Goal: Transaction & Acquisition: Purchase product/service

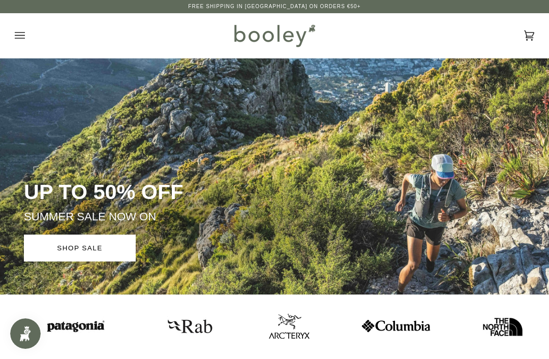
click at [23, 35] on icon "Open menu" at bounding box center [20, 35] width 10 height 7
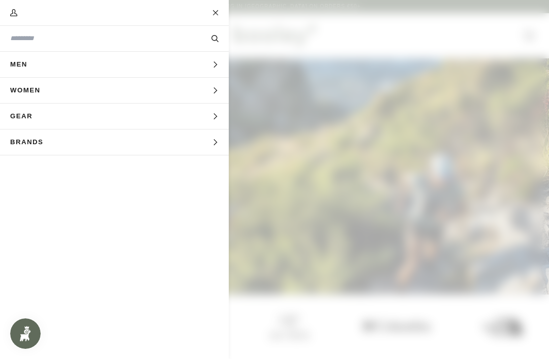
click at [20, 74] on span "Men" at bounding box center [22, 64] width 45 height 25
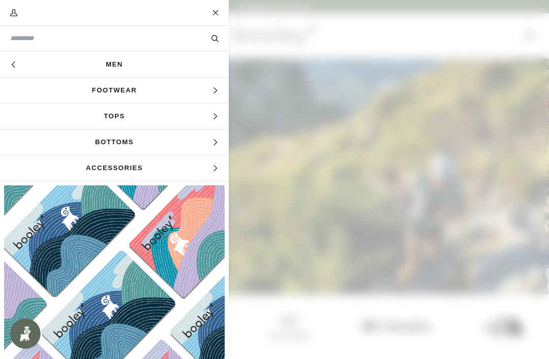
click at [135, 144] on span "Bottoms" at bounding box center [114, 142] width 229 height 25
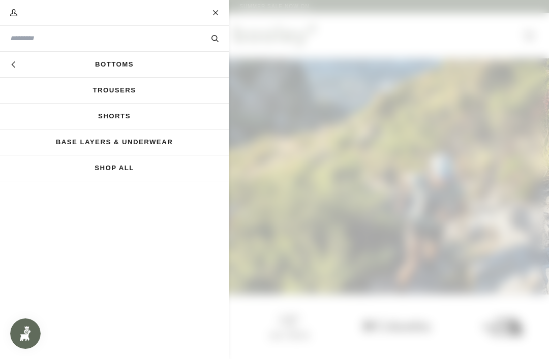
click at [143, 89] on link "Trousers" at bounding box center [114, 90] width 229 height 25
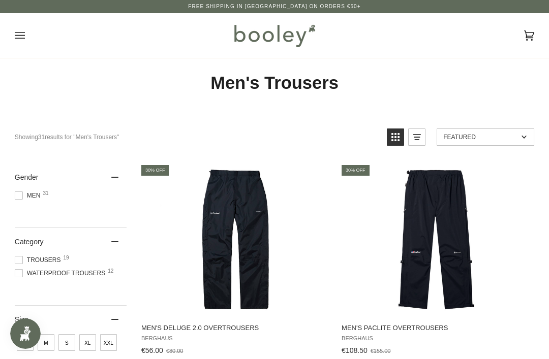
click at [25, 274] on span "Waterproof Trousers 12" at bounding box center [62, 273] width 94 height 9
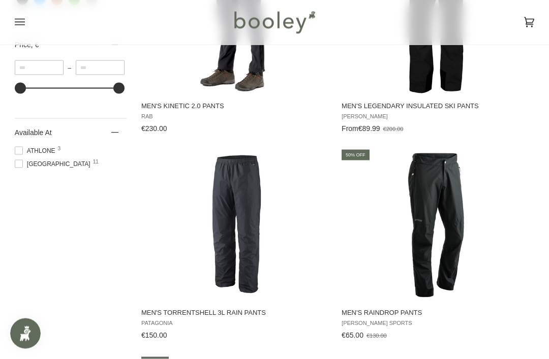
scroll to position [637, 0]
click at [240, 218] on img "Men's Torrentshell 3L Rain Pants" at bounding box center [236, 224] width 152 height 152
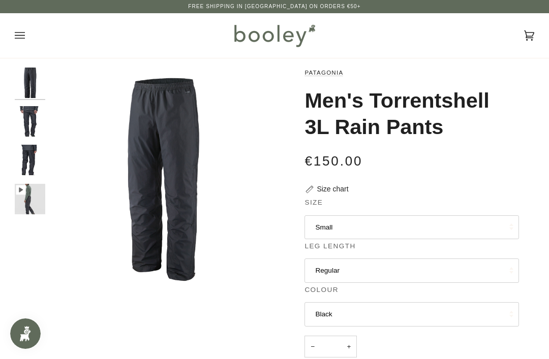
click at [486, 218] on button "Small" at bounding box center [411, 228] width 214 height 24
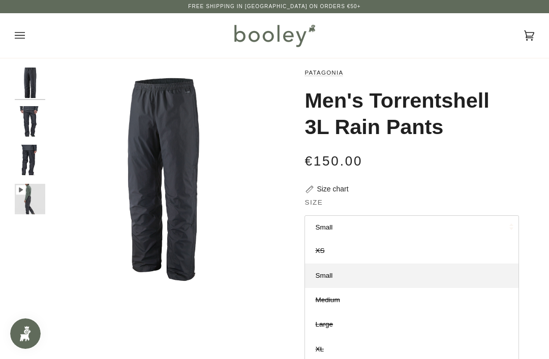
click at [497, 161] on div "€150.00 Sale • Save" at bounding box center [411, 160] width 214 height 20
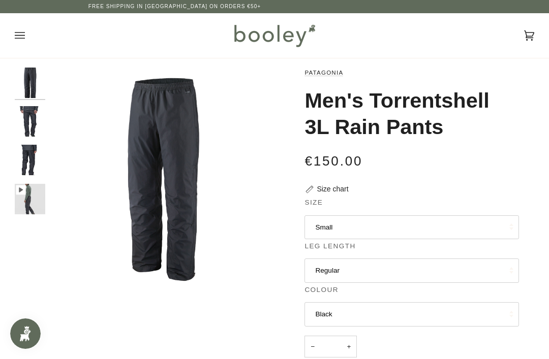
click at [31, 84] on img "Patagonia Men's Torrentshell 3L Rain Pants Black - Booley Galway" at bounding box center [30, 83] width 30 height 30
click at [35, 119] on img "Patagonia Men's Torrentshell 3L Rain Pants Black - Booley Galway" at bounding box center [30, 121] width 30 height 30
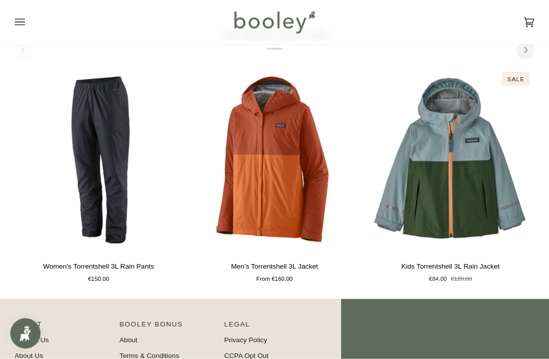
scroll to position [614, 0]
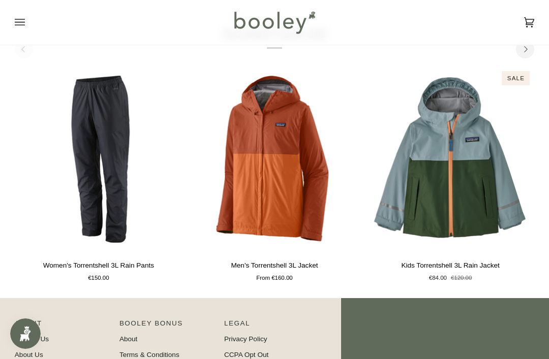
click at [297, 245] on span "Quick view" at bounding box center [274, 240] width 49 height 10
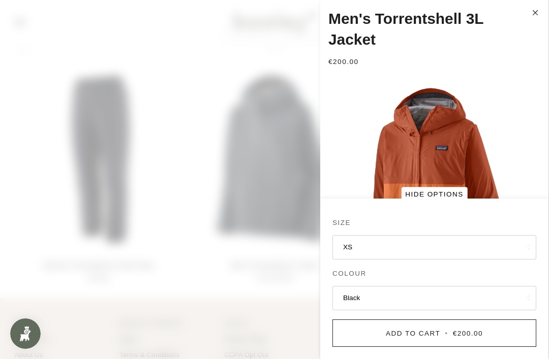
click at [467, 260] on button "XS" at bounding box center [434, 247] width 204 height 24
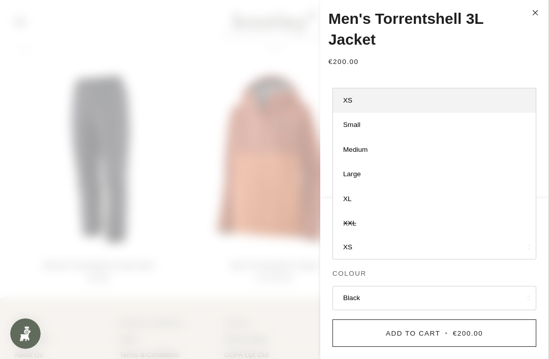
click at [481, 284] on legend "Colour" at bounding box center [434, 276] width 204 height 15
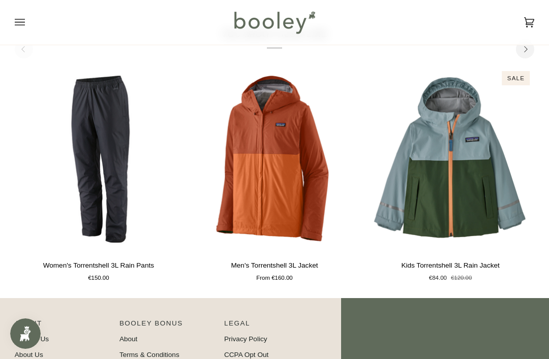
click at [291, 186] on img "Men's Torrentshell 3L Jacket" at bounding box center [275, 160] width 168 height 187
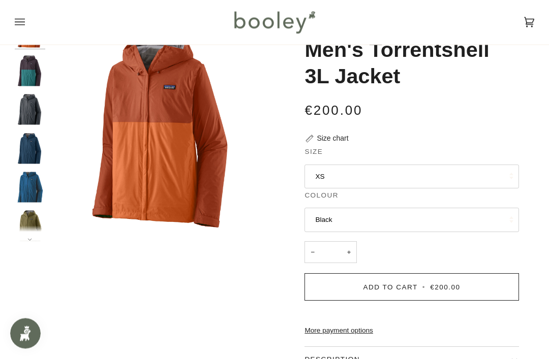
scroll to position [51, 0]
click at [469, 218] on button "Black" at bounding box center [411, 220] width 214 height 24
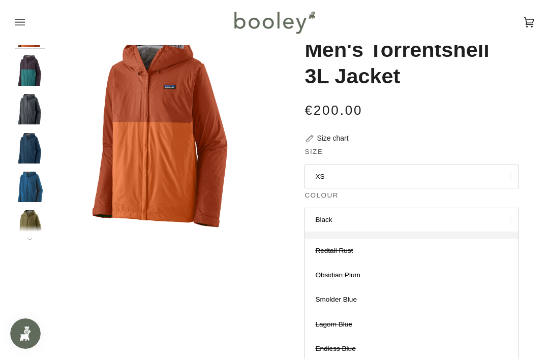
click at [401, 301] on link "Smolder Blue" at bounding box center [411, 300] width 213 height 24
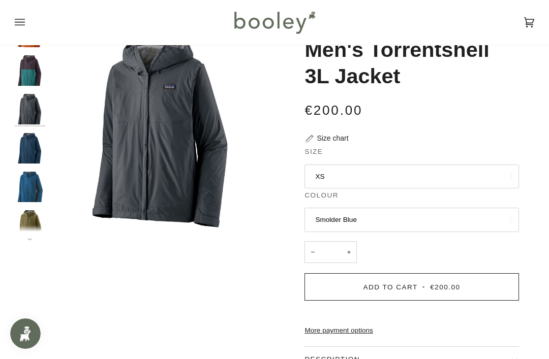
click at [406, 219] on button "Smolder Blue" at bounding box center [411, 220] width 214 height 24
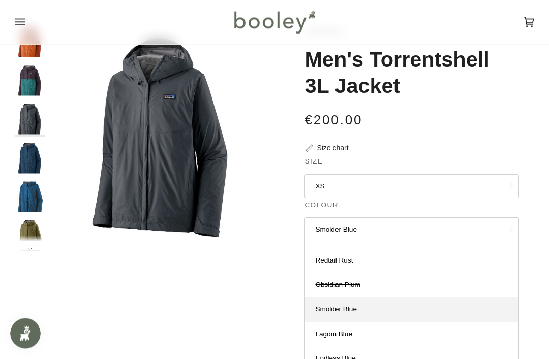
scroll to position [0, 0]
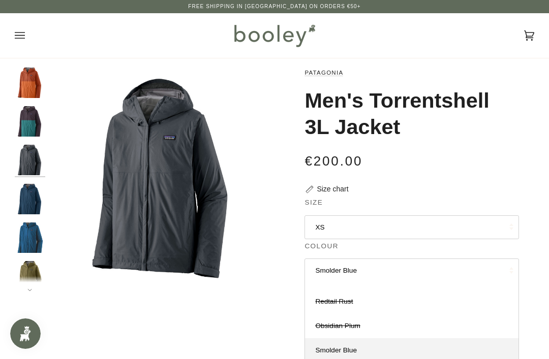
click at [461, 237] on button "XS" at bounding box center [411, 228] width 214 height 24
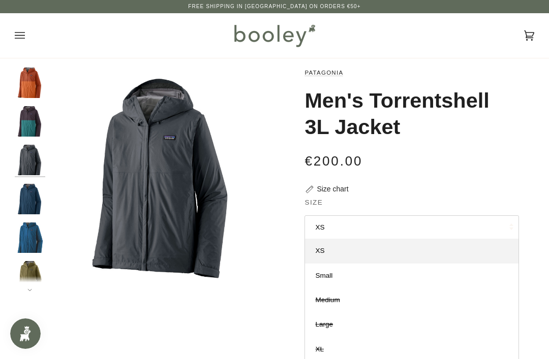
click at [479, 159] on div "€200.00 Sale • Save" at bounding box center [411, 160] width 214 height 20
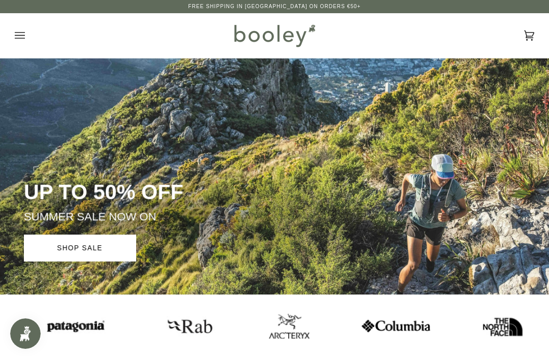
click at [28, 31] on button "Open menu" at bounding box center [30, 35] width 30 height 45
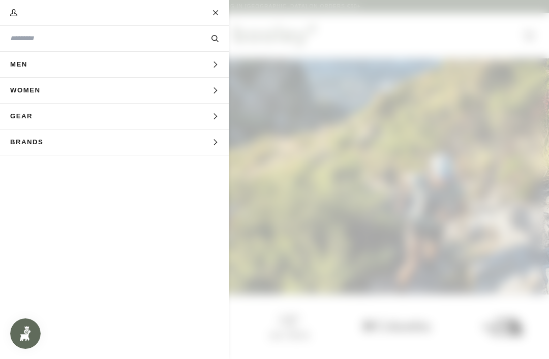
click at [41, 63] on span "Men" at bounding box center [22, 64] width 45 height 25
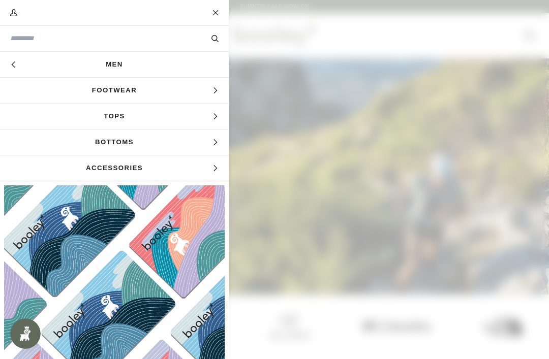
click at [128, 90] on span "Footwear" at bounding box center [114, 90] width 229 height 25
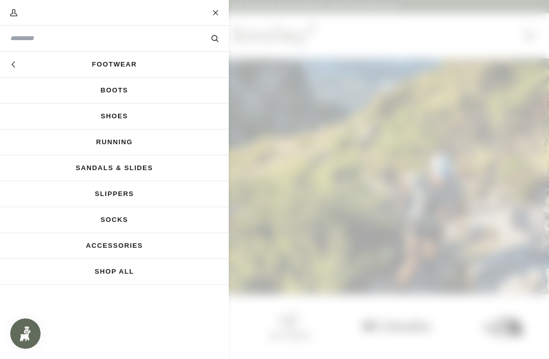
click at [125, 117] on link "Shoes" at bounding box center [114, 116] width 229 height 25
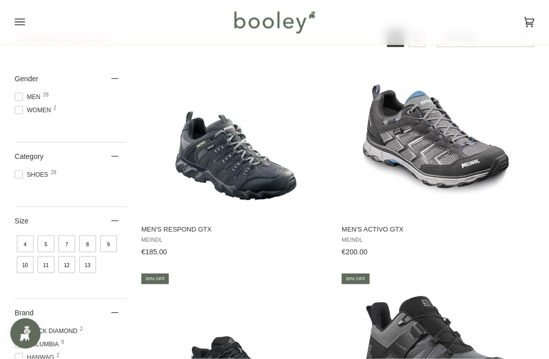
click at [69, 248] on span "7" at bounding box center [66, 244] width 17 height 17
